Goal: Task Accomplishment & Management: Manage account settings

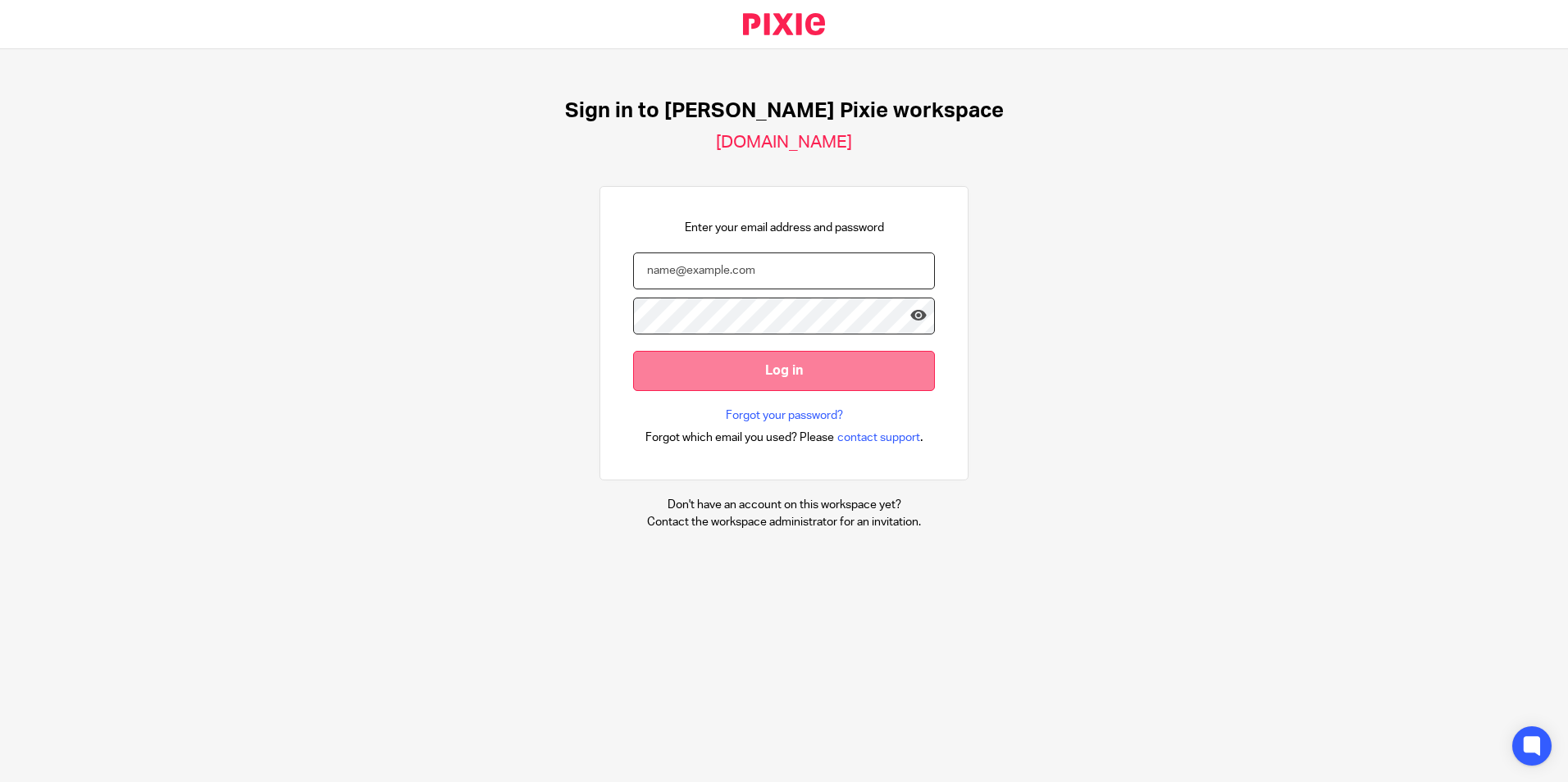
type input "[EMAIL_ADDRESS][DOMAIN_NAME]"
click at [667, 371] on input "Log in" at bounding box center [784, 371] width 301 height 40
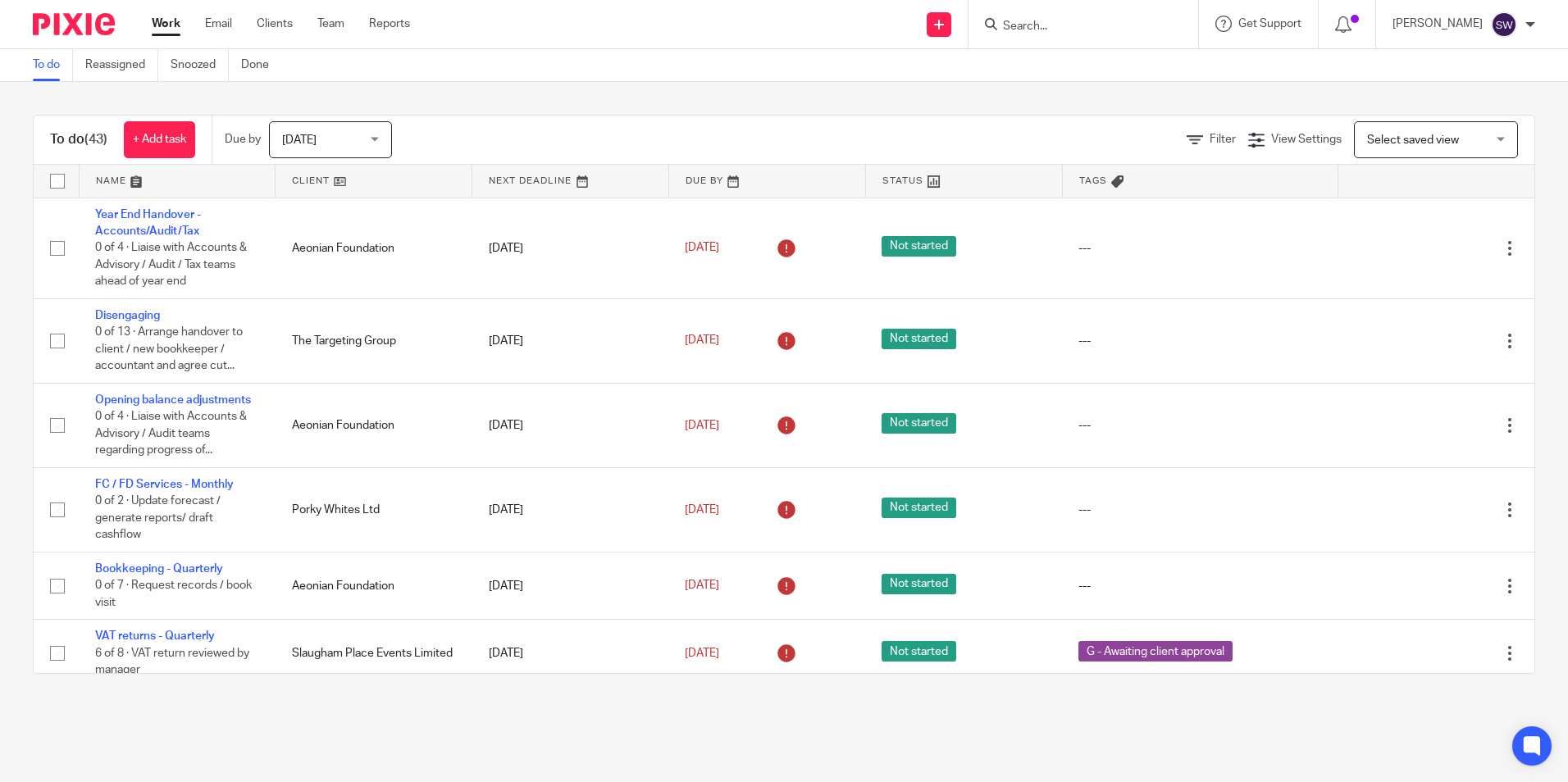
click at [363, 148] on span "Today" at bounding box center [325, 139] width 87 height 35
click at [448, 144] on div "Filter View Settings View Settings Manage saved views Select saved view Select …" at bounding box center [978, 139] width 1114 height 37
click at [316, 187] on link at bounding box center [374, 181] width 196 height 33
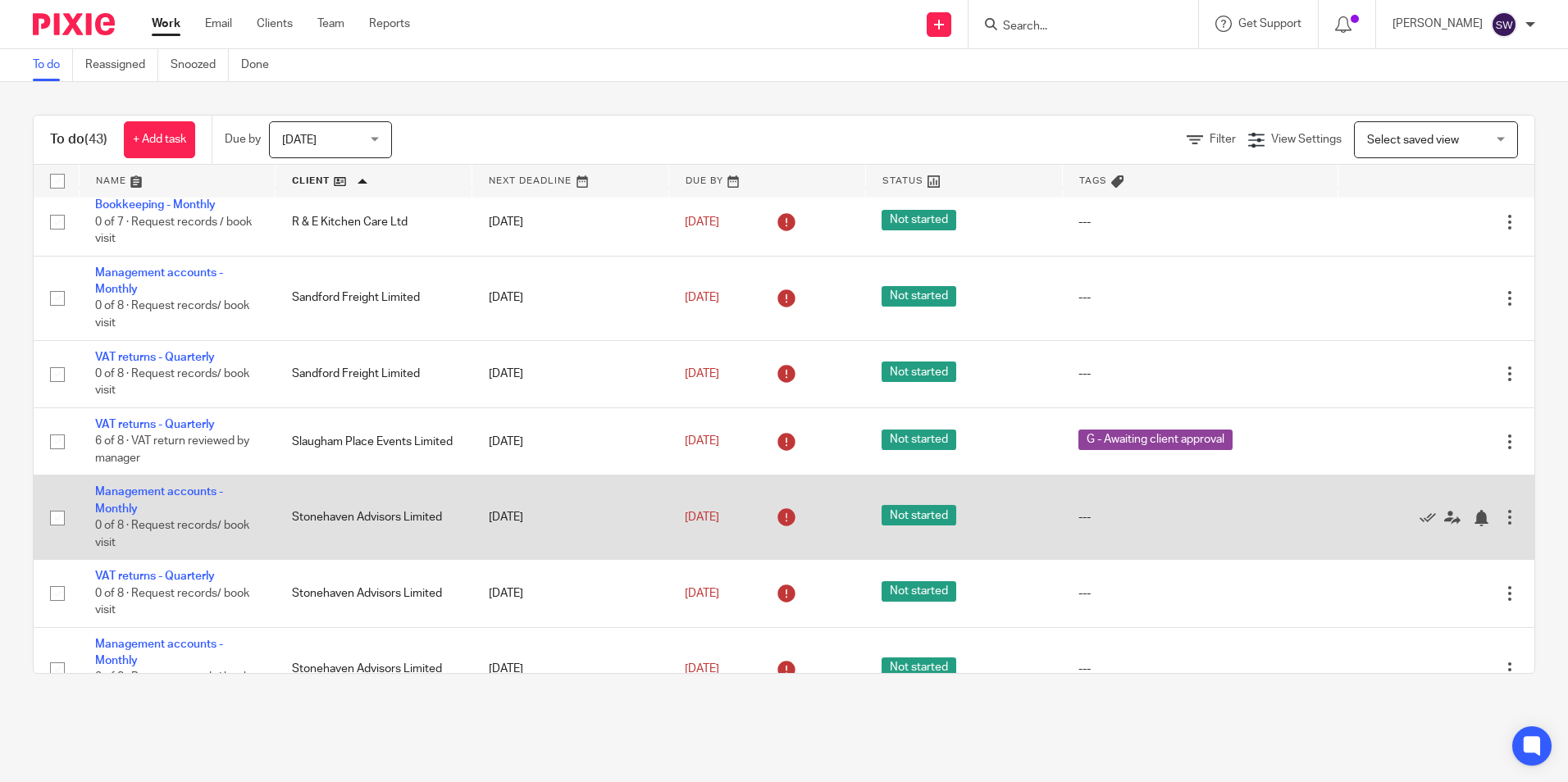
scroll to position [2280, 0]
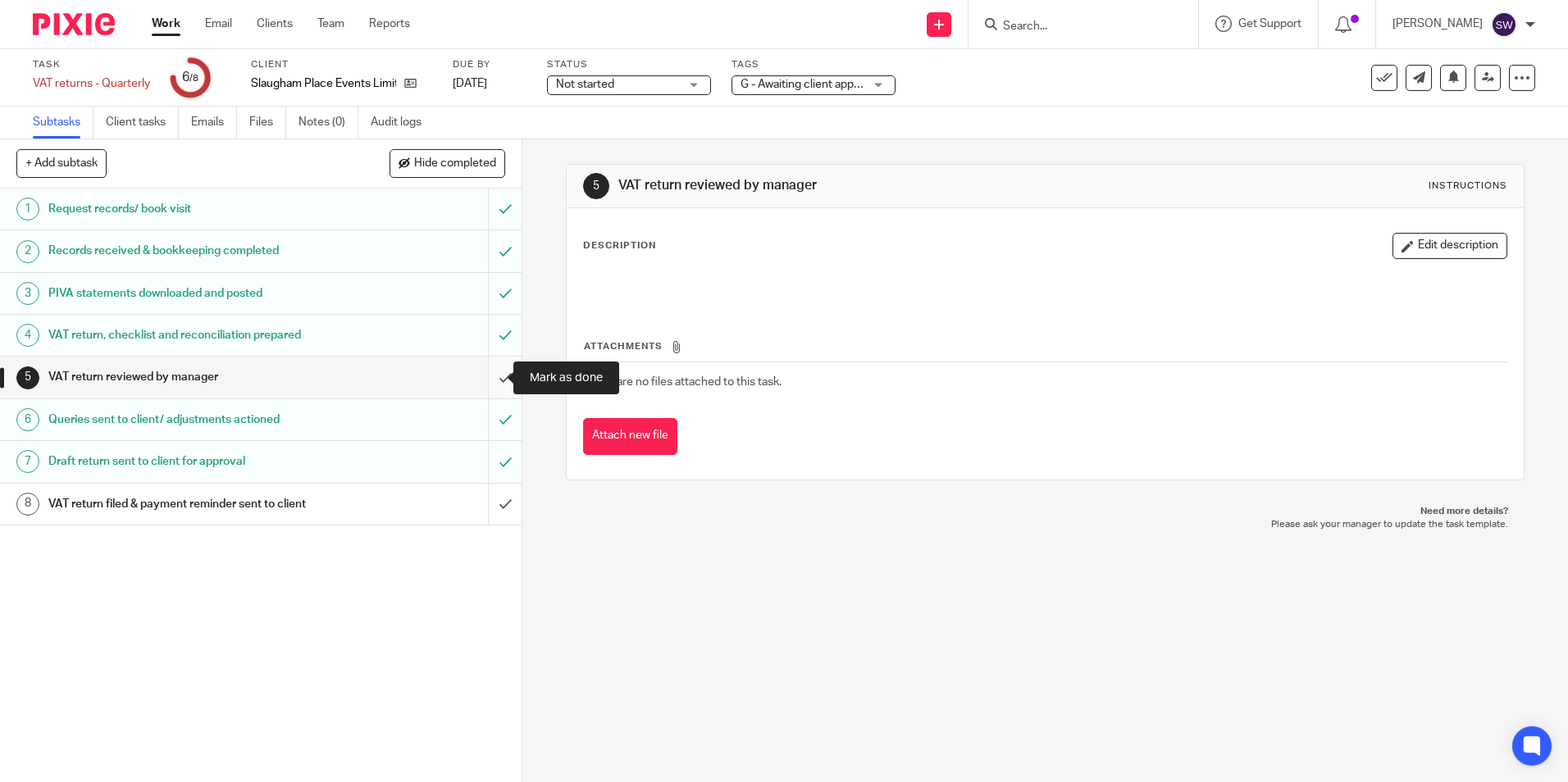
click at [491, 379] on input "submit" at bounding box center [260, 377] width 522 height 41
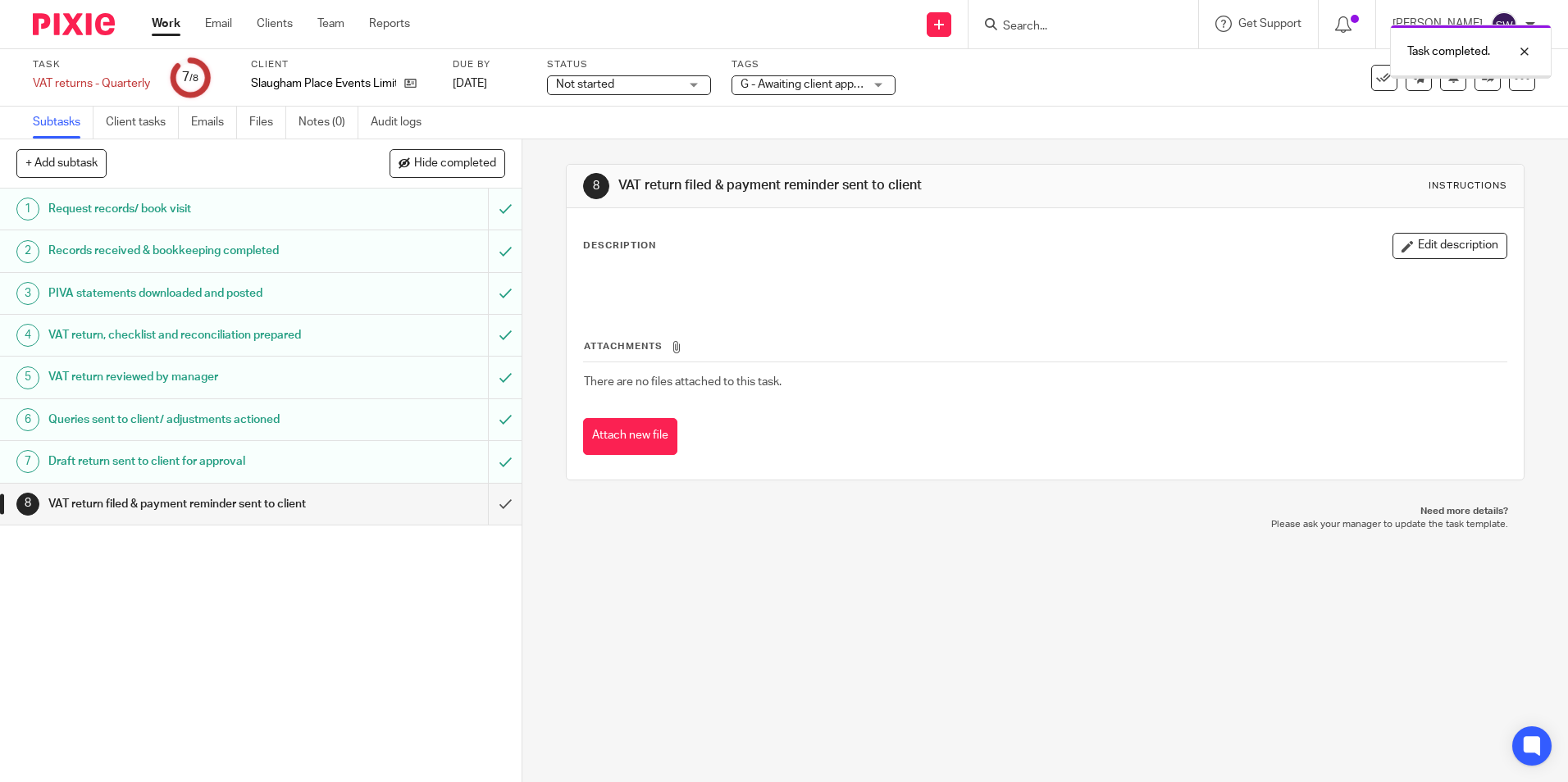
click at [480, 512] on input "submit" at bounding box center [260, 505] width 522 height 41
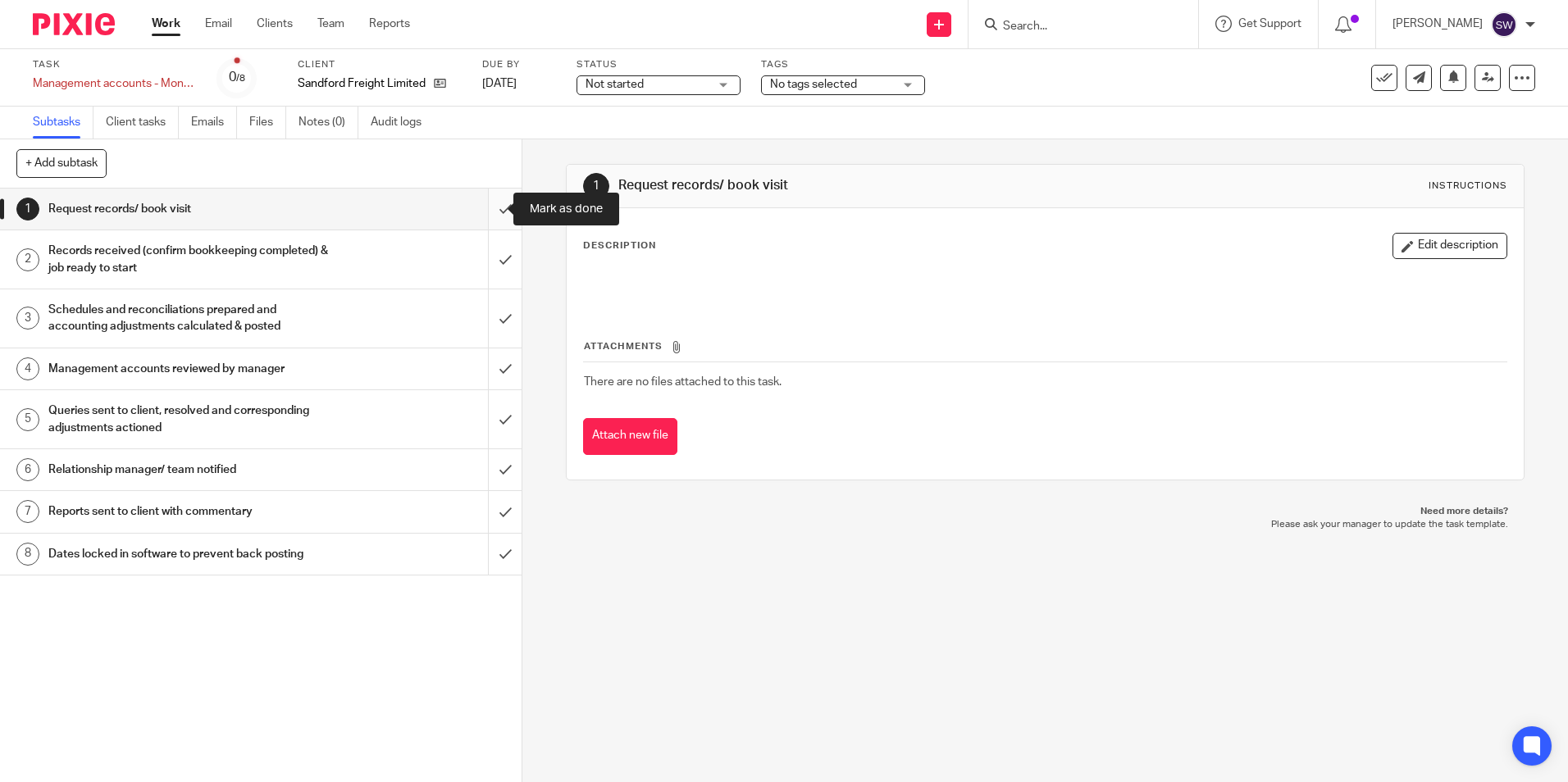
click at [502, 212] on input "submit" at bounding box center [260, 209] width 522 height 41
click at [494, 258] on input "submit" at bounding box center [260, 259] width 522 height 58
click at [494, 320] on input "submit" at bounding box center [260, 318] width 522 height 58
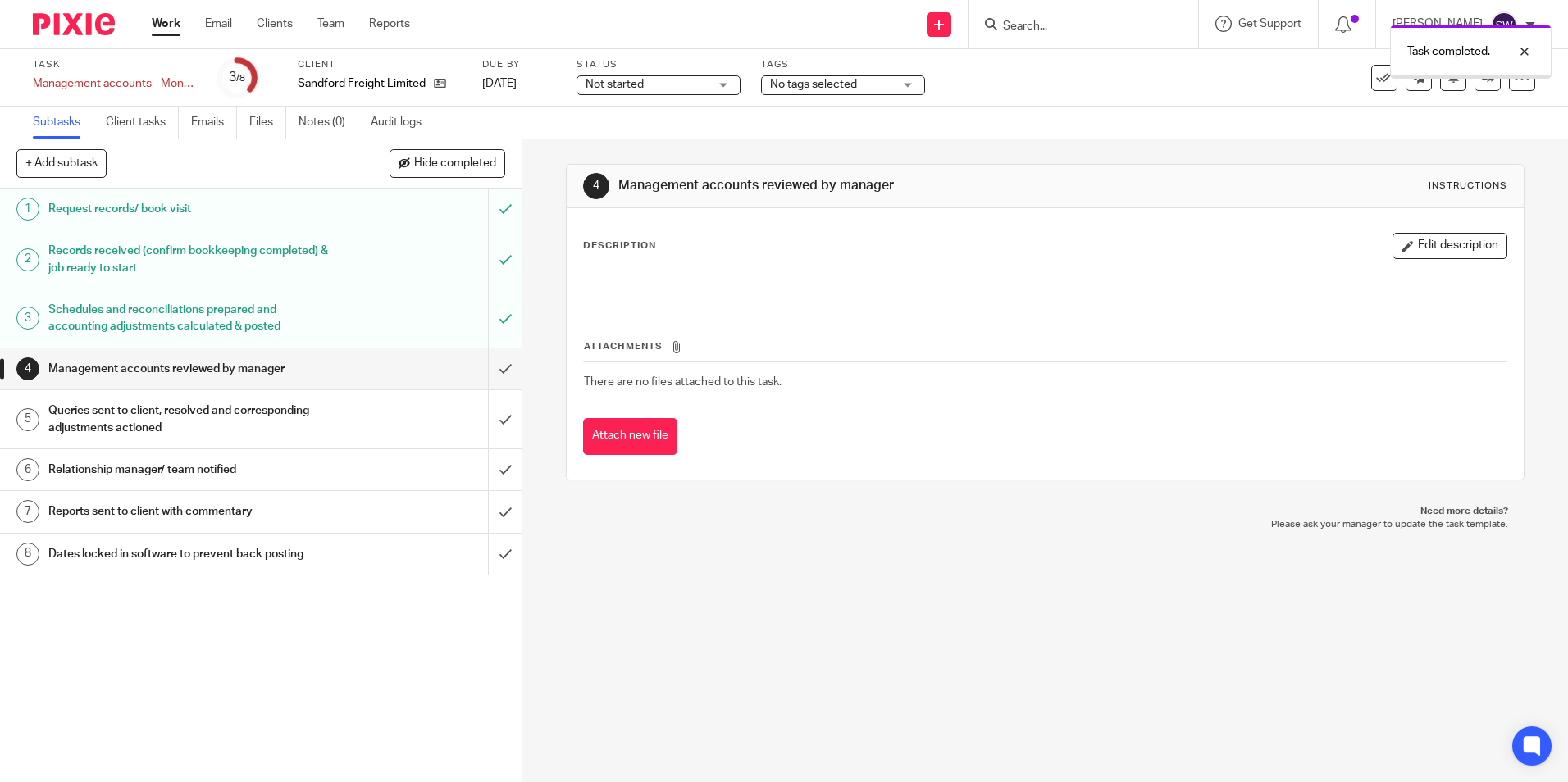
click at [384, 364] on div "Management accounts reviewed by manager" at bounding box center [260, 369] width 424 height 25
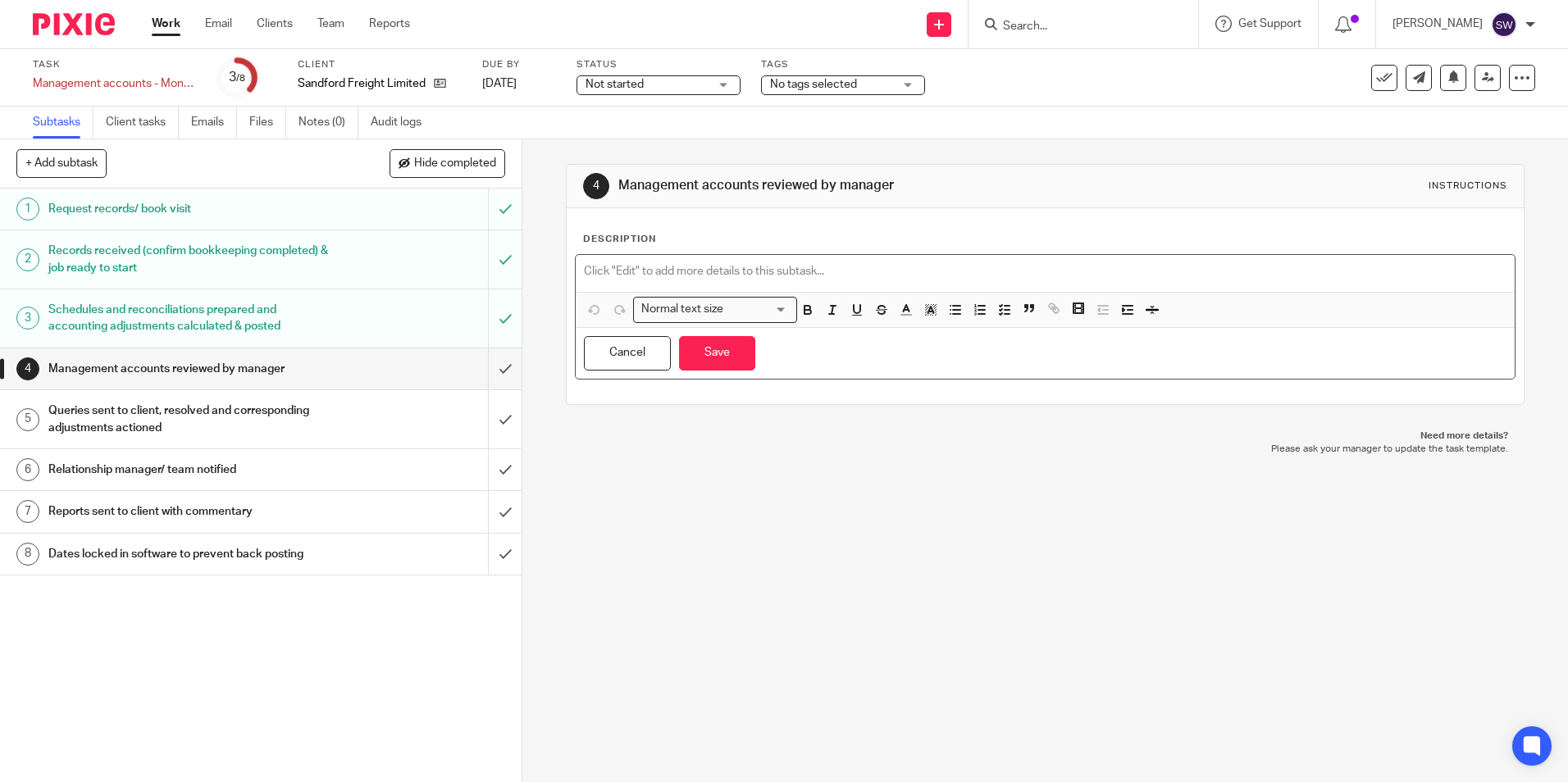
click at [794, 270] on p at bounding box center [1045, 271] width 922 height 16
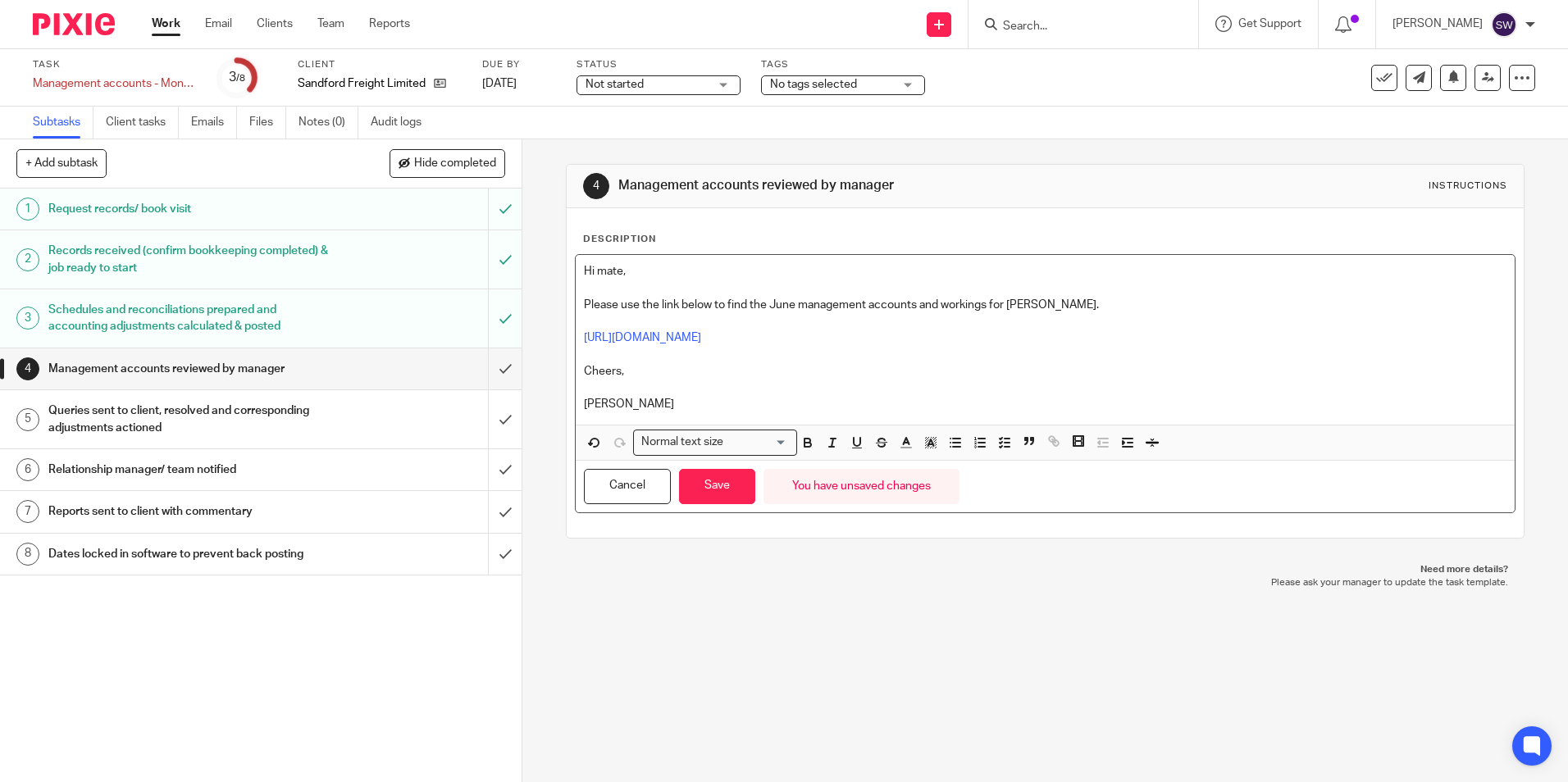
click at [900, 95] on div "Tags No tags selected A - Chased for / awaiting client records A - Booked clien…" at bounding box center [843, 78] width 164 height 39
click at [900, 89] on div "No tags selected" at bounding box center [843, 86] width 164 height 20
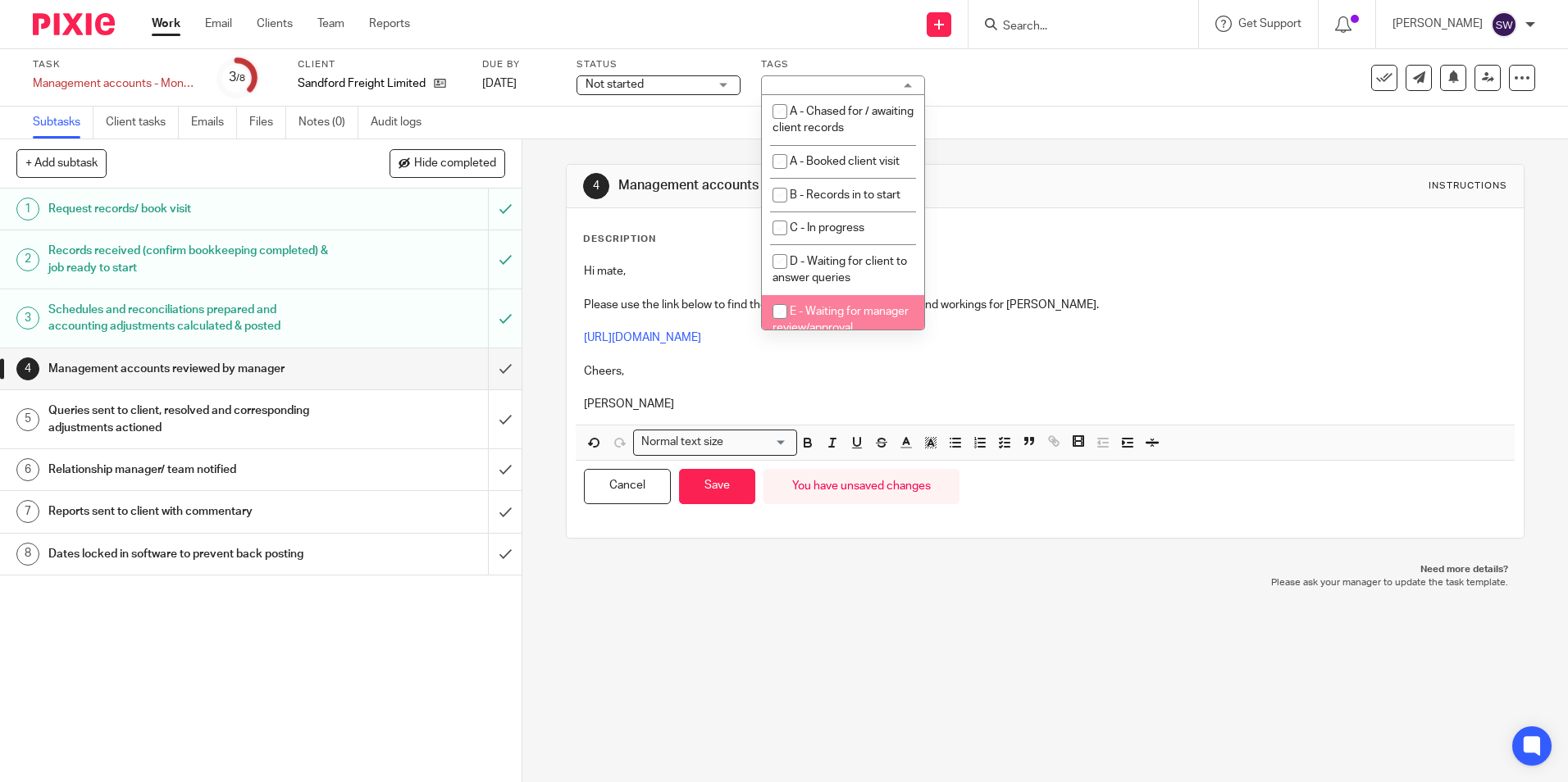
click at [840, 310] on span "E - Waiting for manager review/approval" at bounding box center [840, 320] width 136 height 29
checkbox input "true"
click at [1474, 76] on link at bounding box center [1487, 78] width 26 height 26
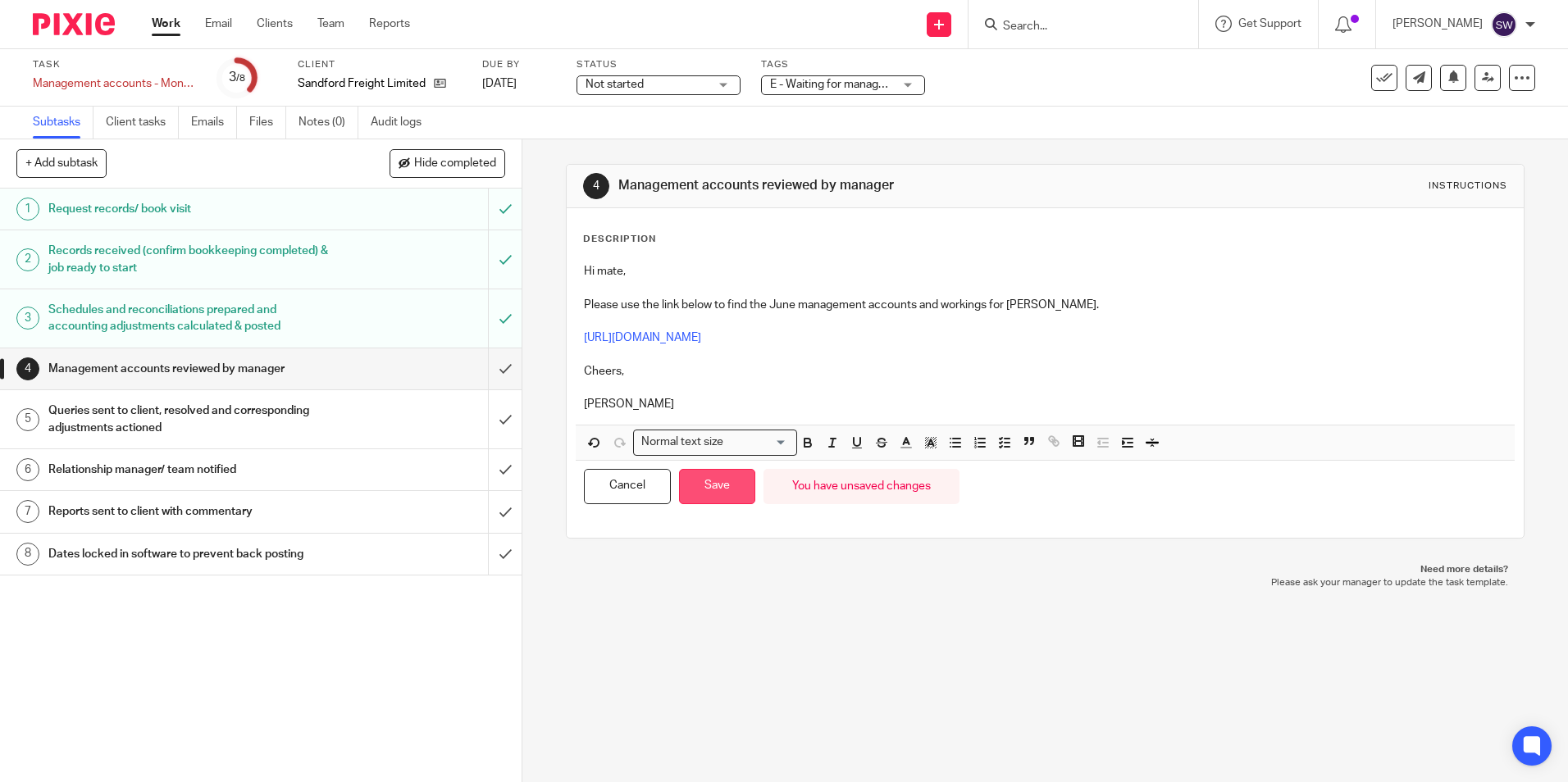
click at [736, 484] on button "Save" at bounding box center [717, 487] width 77 height 36
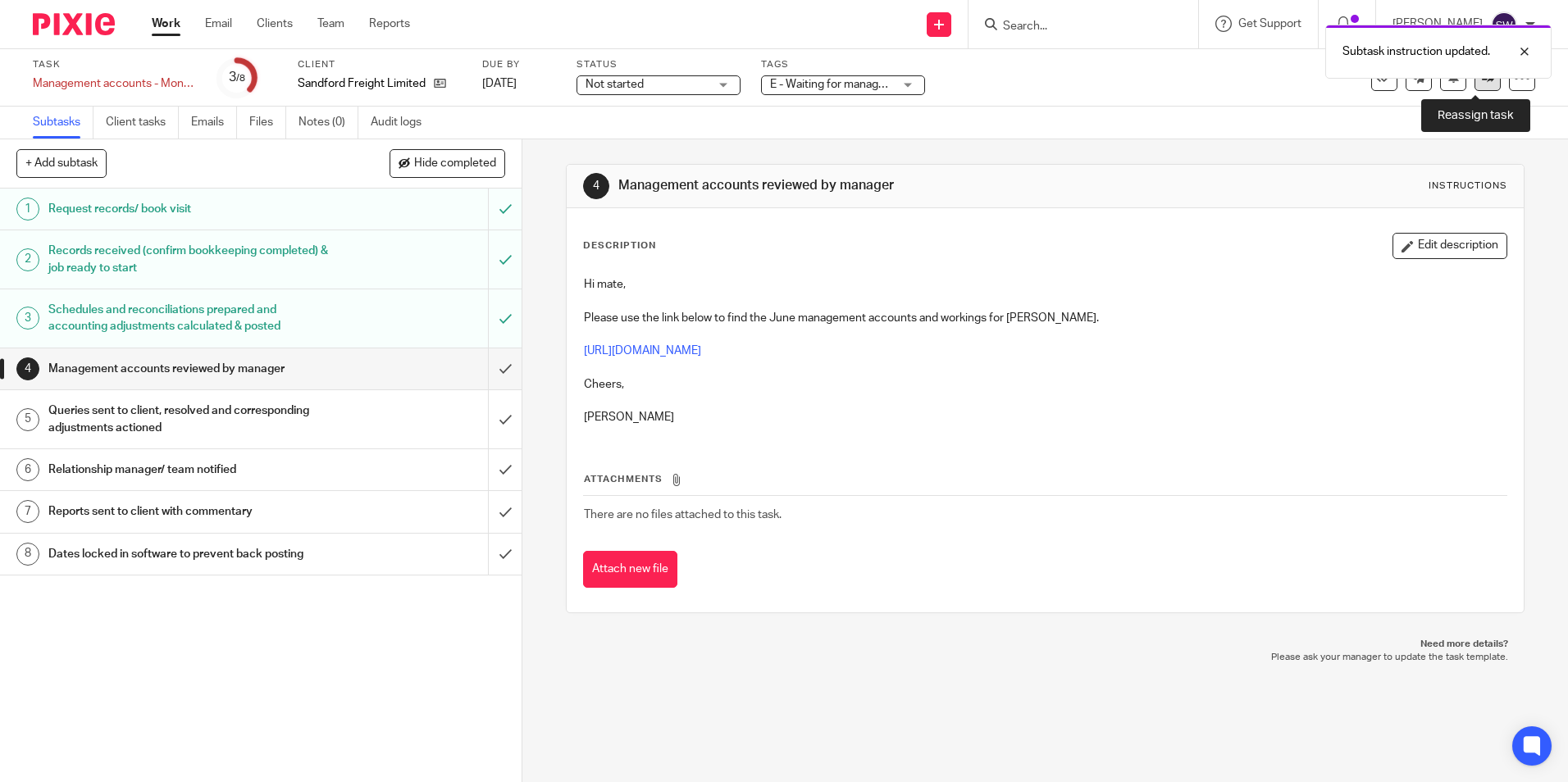
click at [1482, 81] on link at bounding box center [1487, 78] width 26 height 26
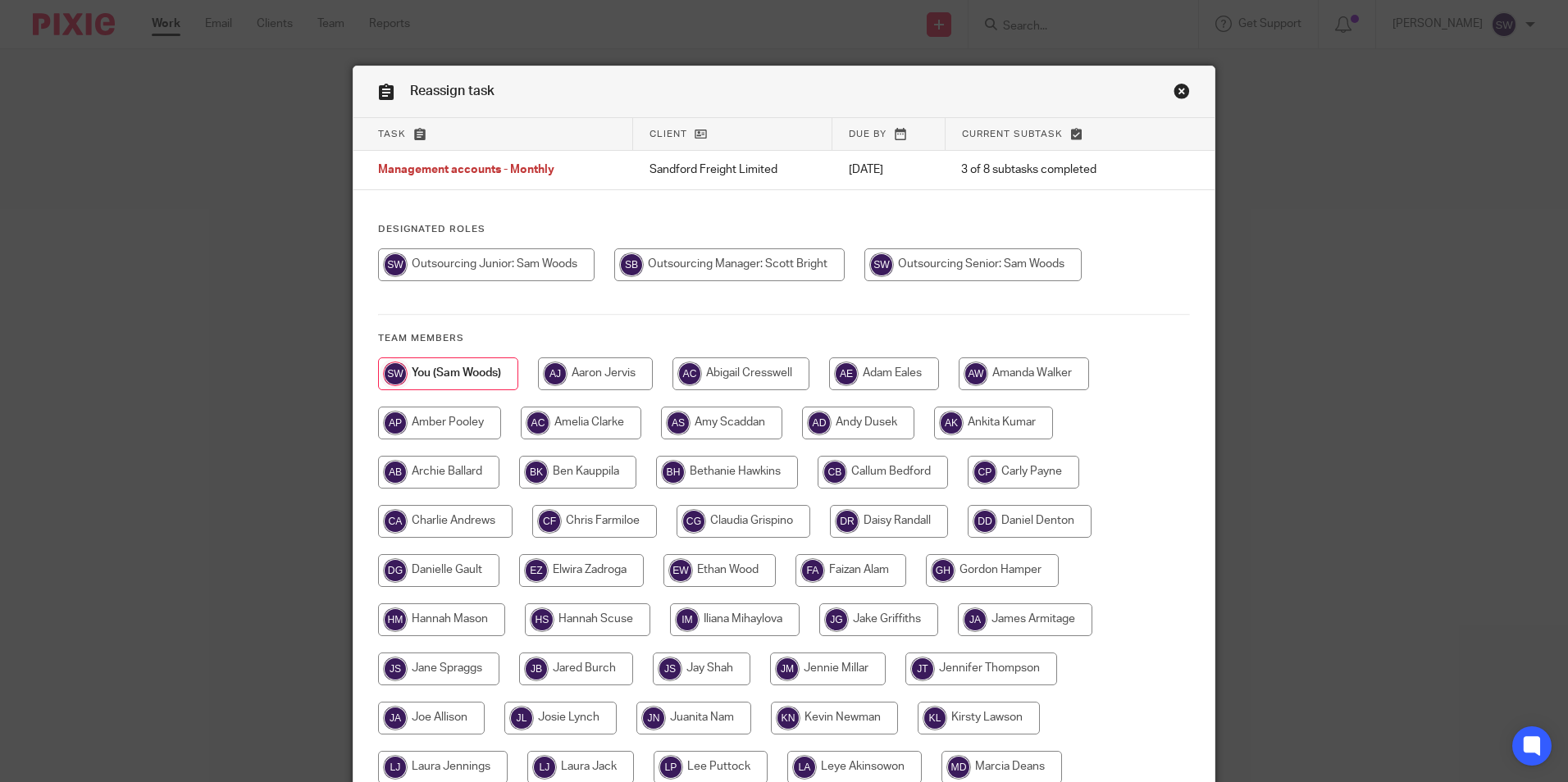
click at [800, 274] on input "radio" at bounding box center [730, 265] width 230 height 33
radio input "true"
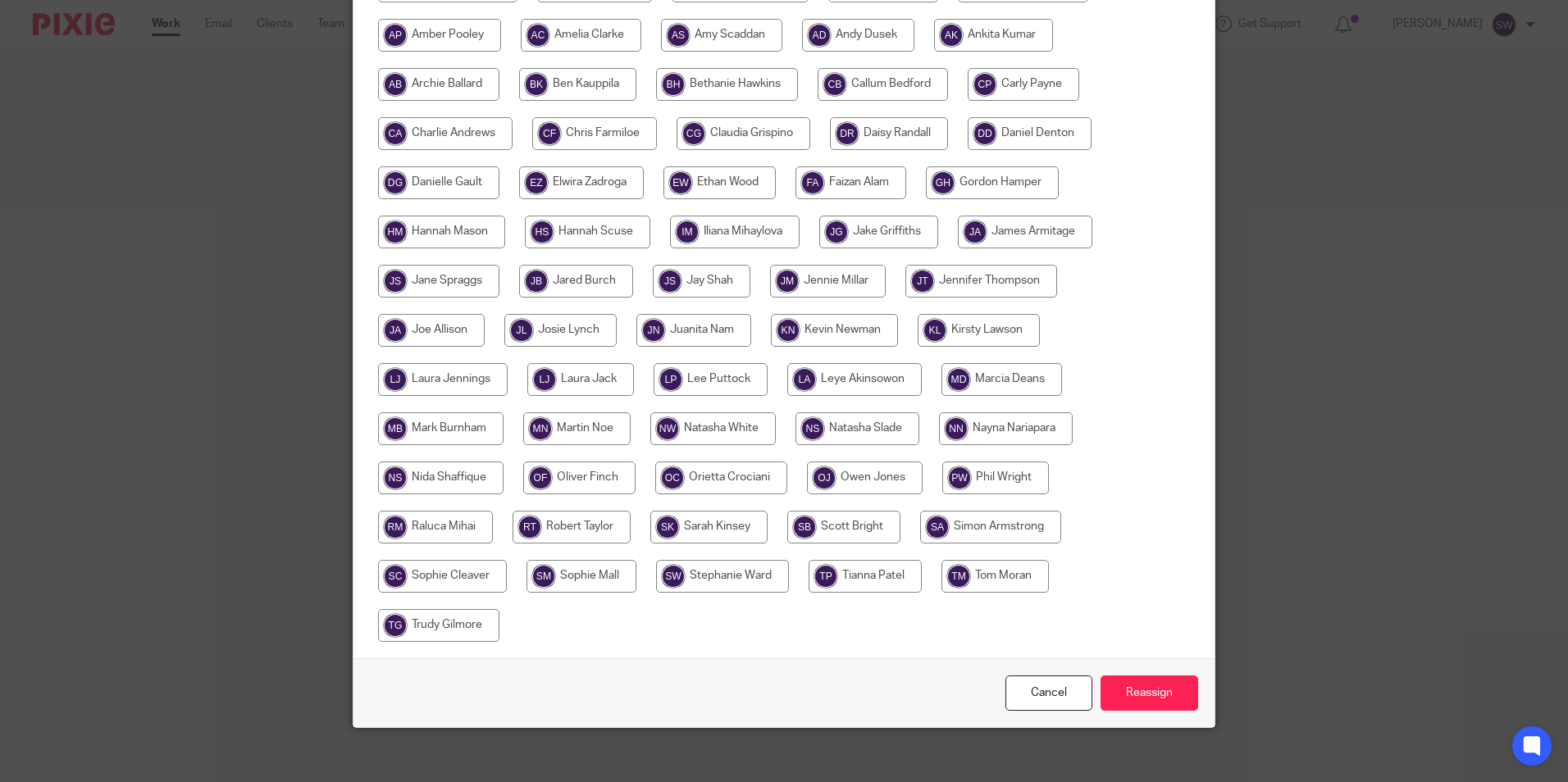
scroll to position [399, 0]
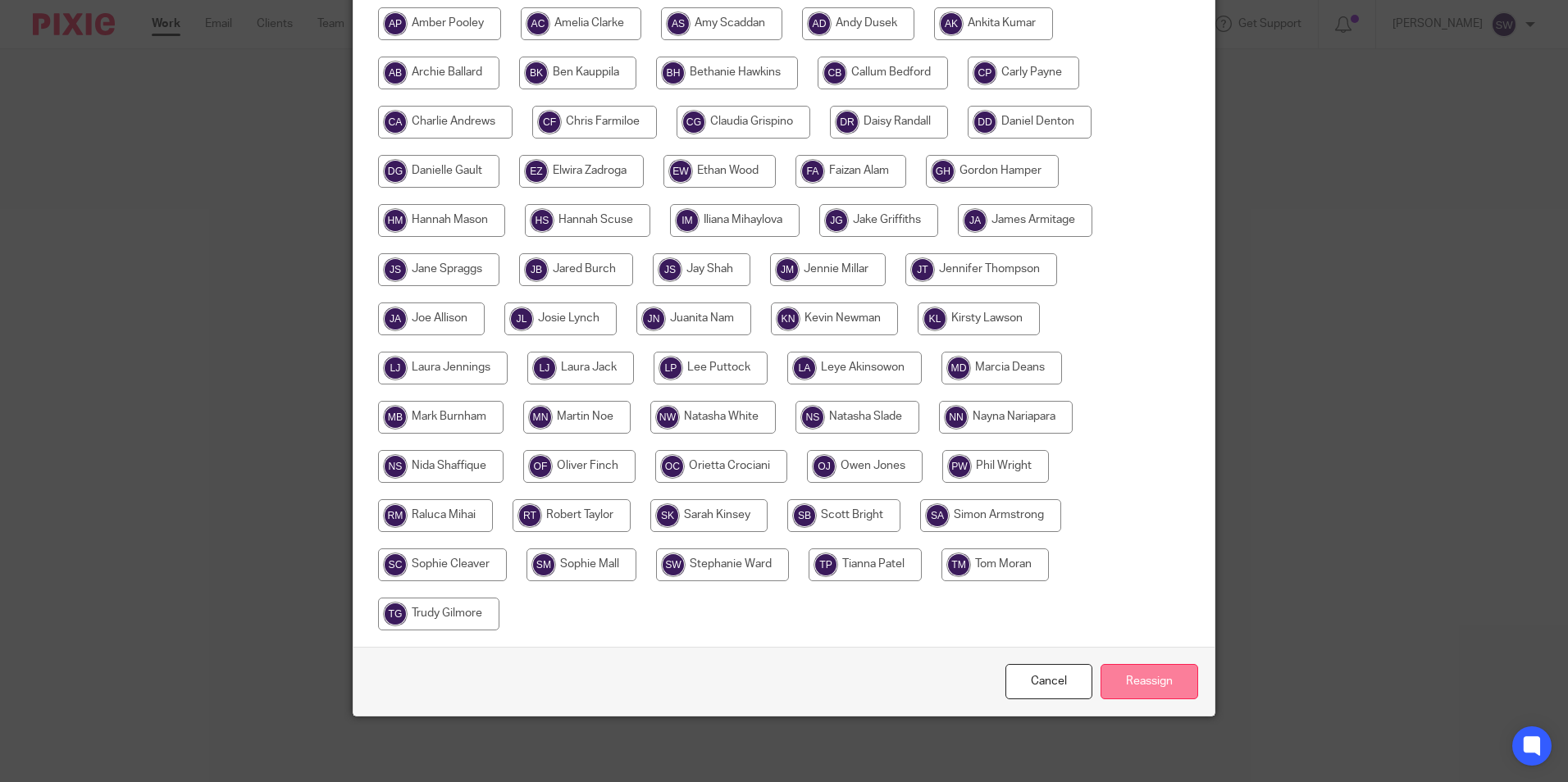
click at [1146, 689] on input "Reassign" at bounding box center [1149, 682] width 97 height 36
